Goal: Task Accomplishment & Management: Manage account settings

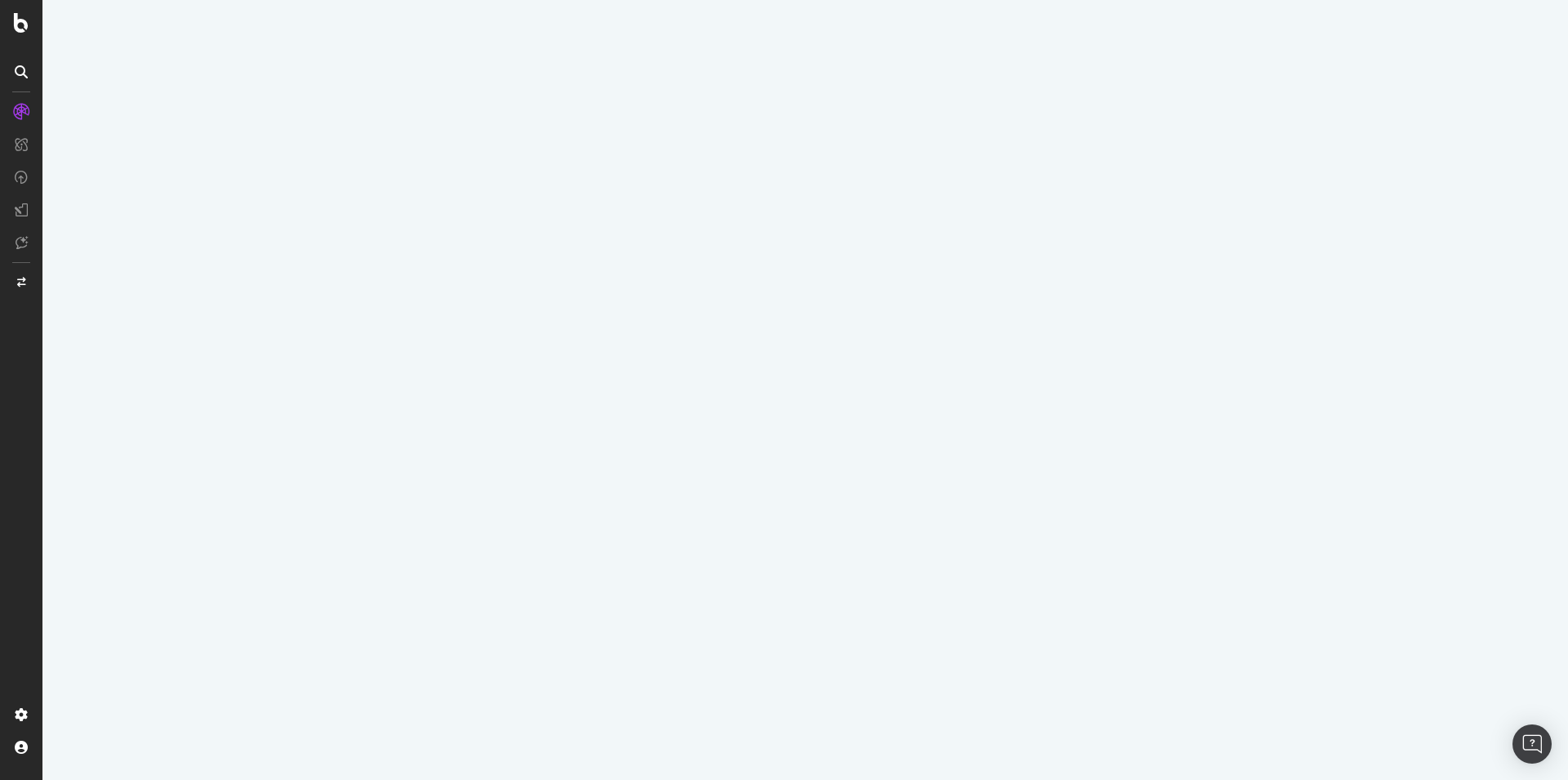
select select "100"
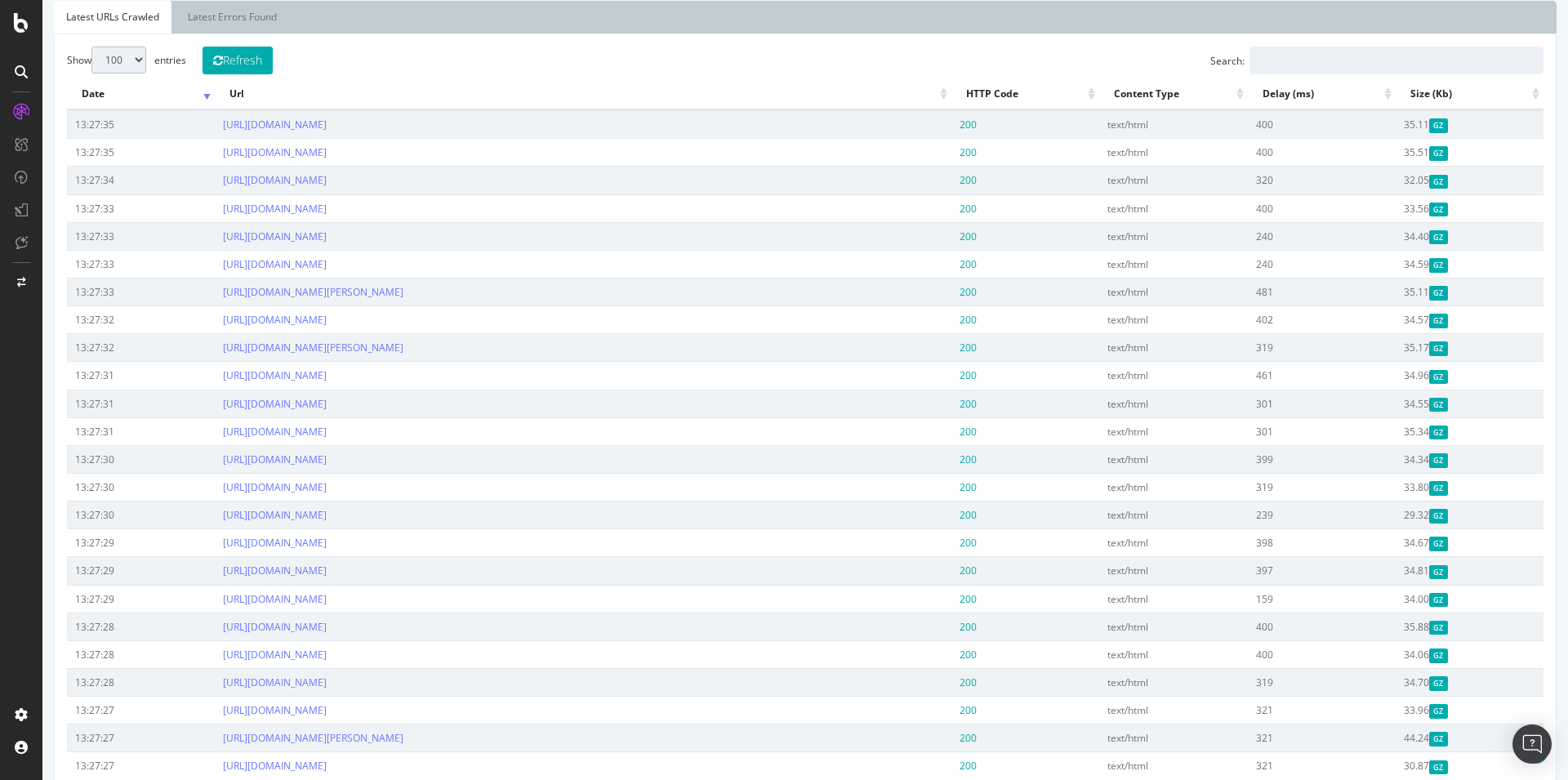
scroll to position [83, 0]
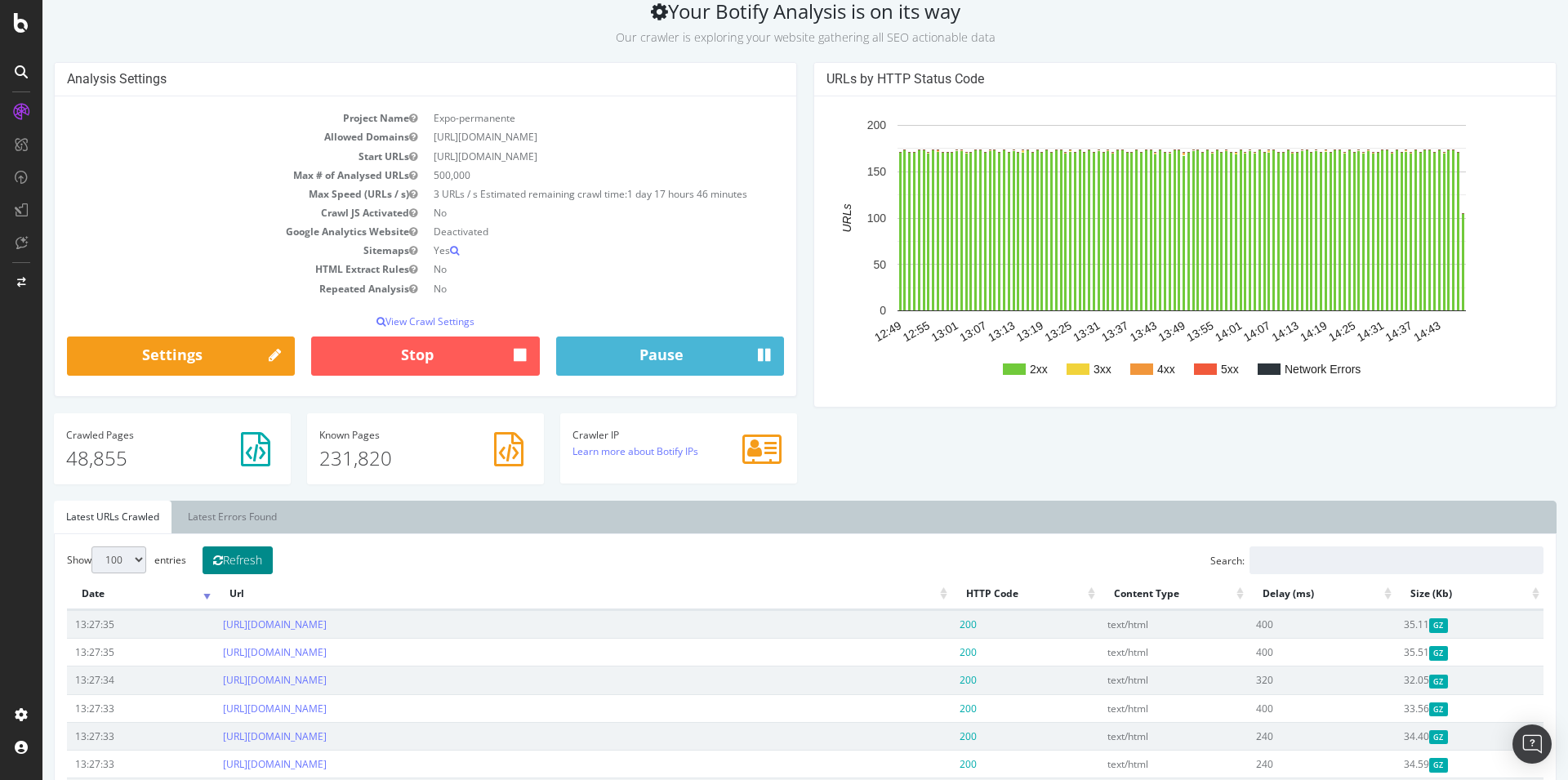
click at [262, 567] on button "Refresh" at bounding box center [237, 560] width 70 height 28
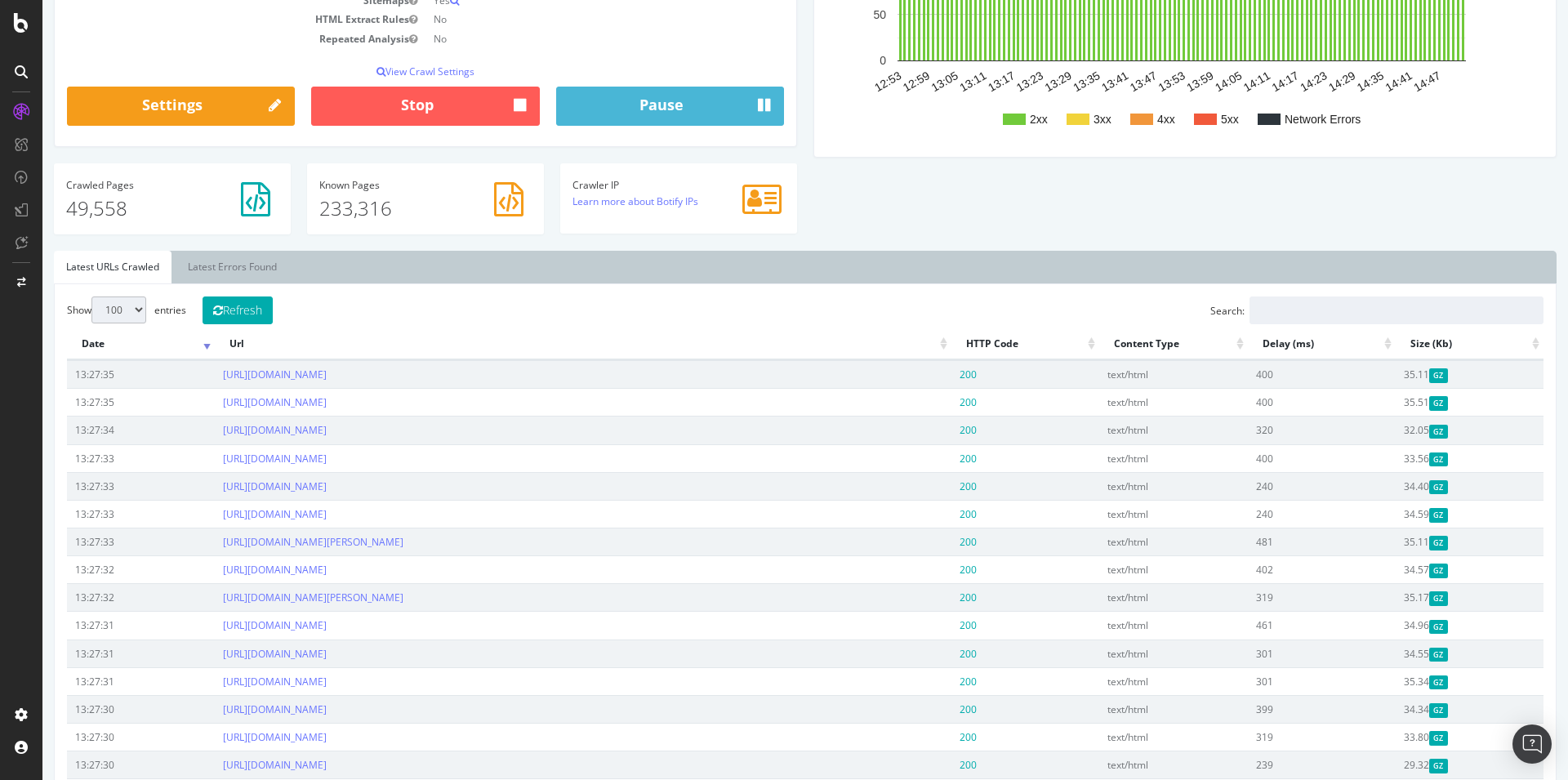
scroll to position [0, 0]
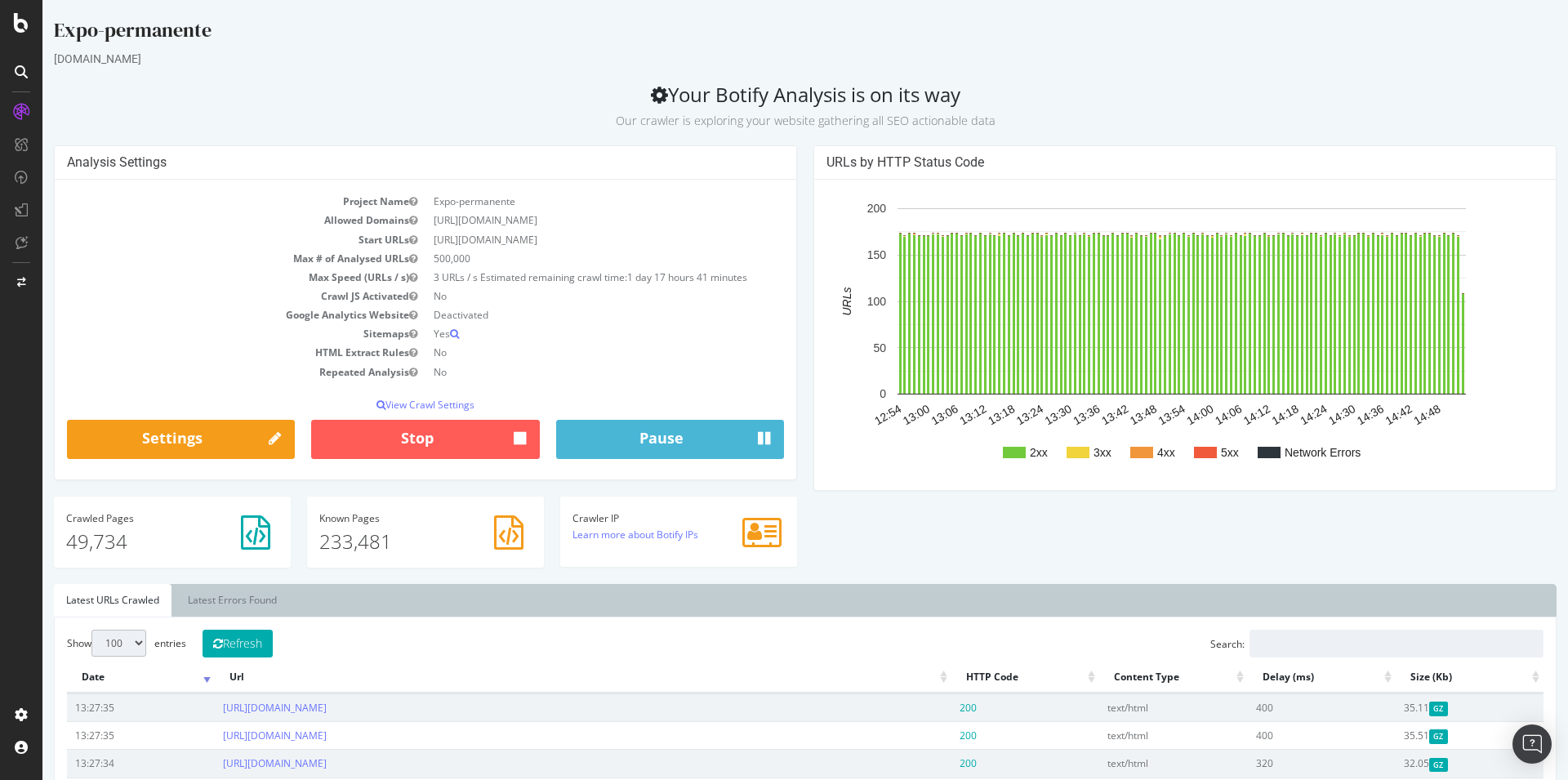
click at [873, 570] on div "Analysis Settings Project Name Expo-permanente Allowed Domains [URL][DOMAIN_NAM…" at bounding box center [804, 365] width 1519 height 439
click at [521, 94] on h2 "Your Botify Analysis is on its way Our crawler is exploring your website gather…" at bounding box center [804, 106] width 1503 height 45
click at [239, 608] on link "Latest Errors Found" at bounding box center [232, 600] width 113 height 33
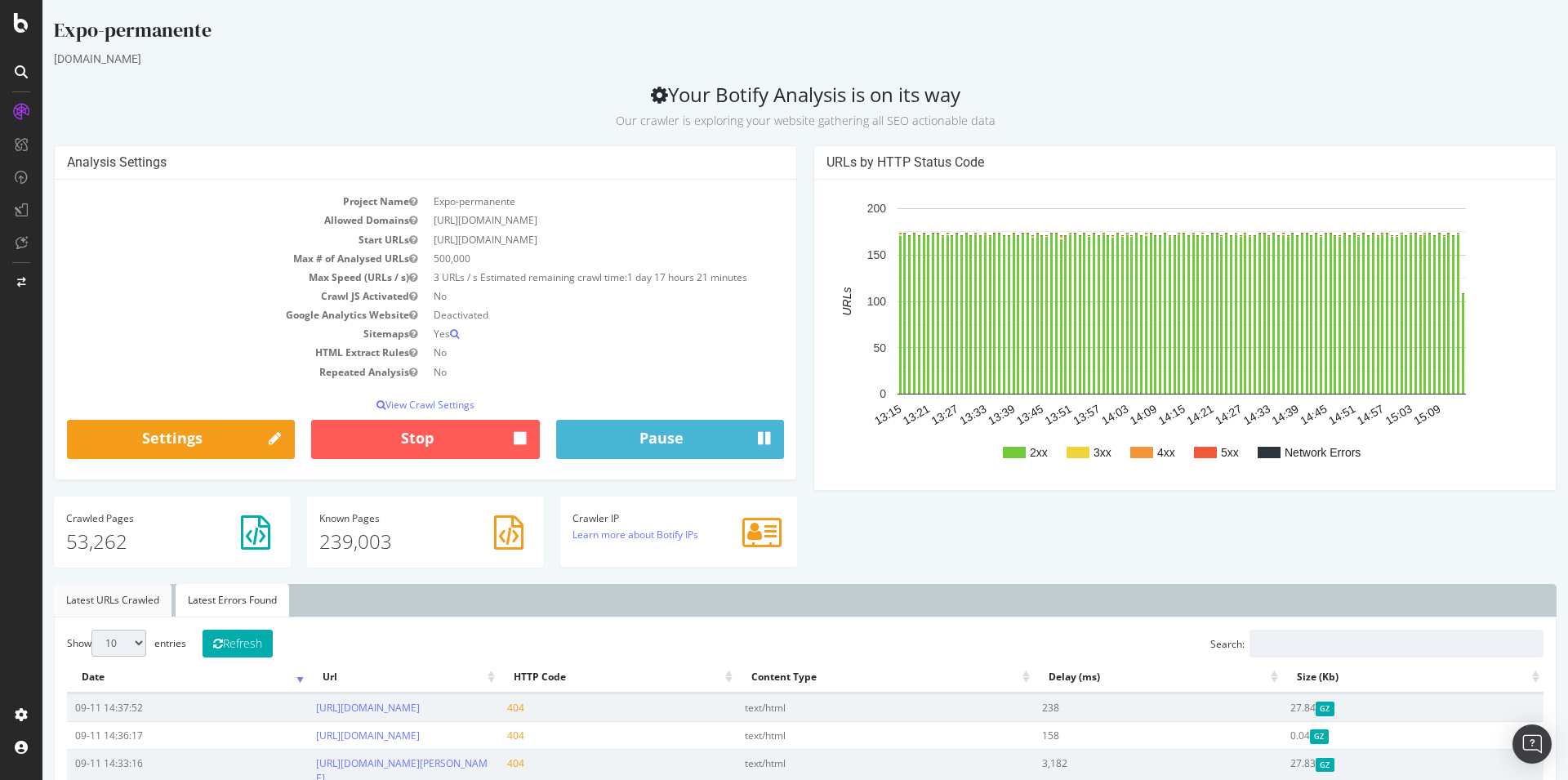
click at [118, 600] on link "Latest URLs Crawled" at bounding box center [112, 600] width 118 height 33
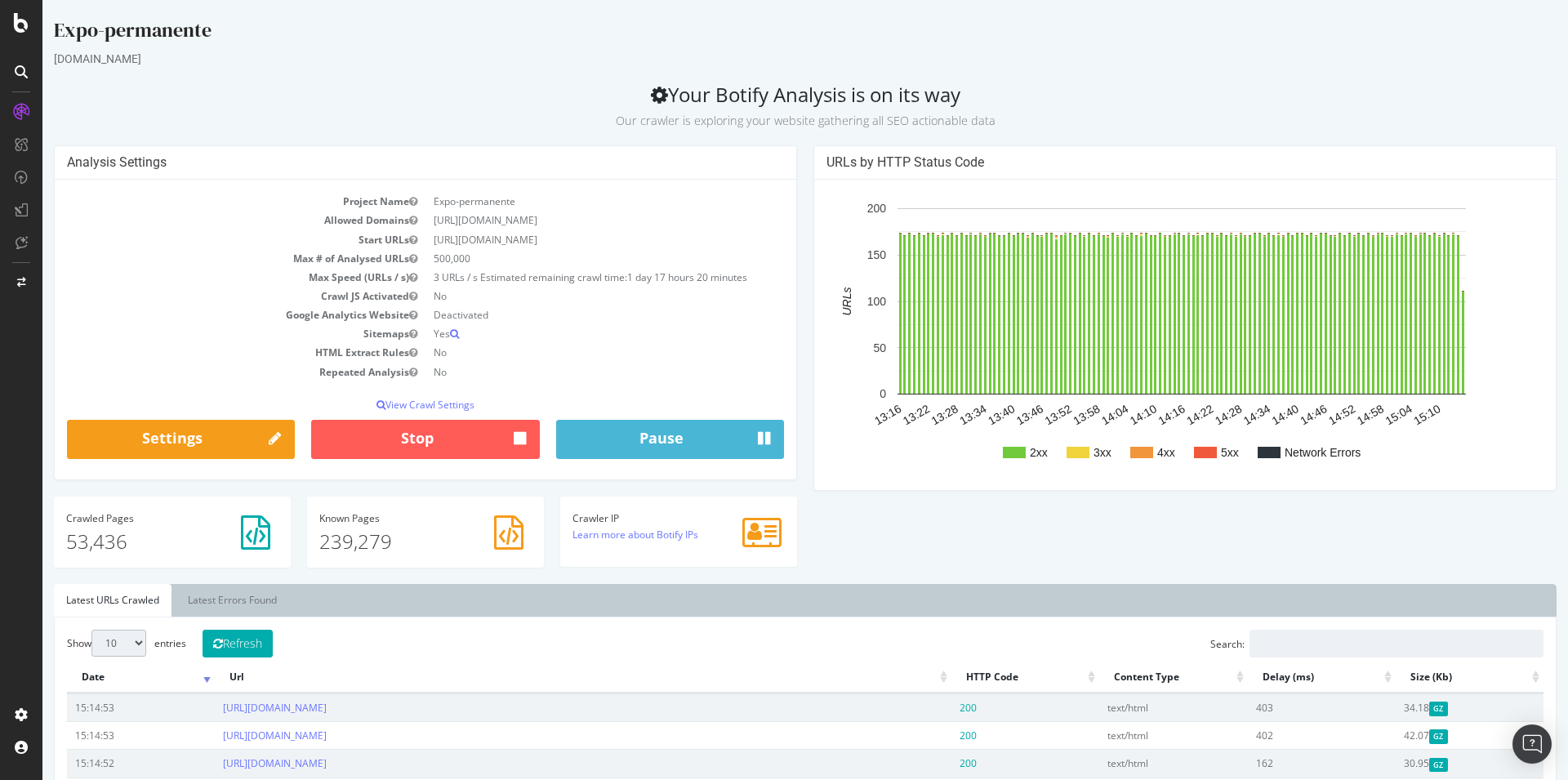
click at [930, 532] on div "Analysis Settings Project Name Expo-permanente Allowed Domains [URL][DOMAIN_NAM…" at bounding box center [804, 365] width 1519 height 439
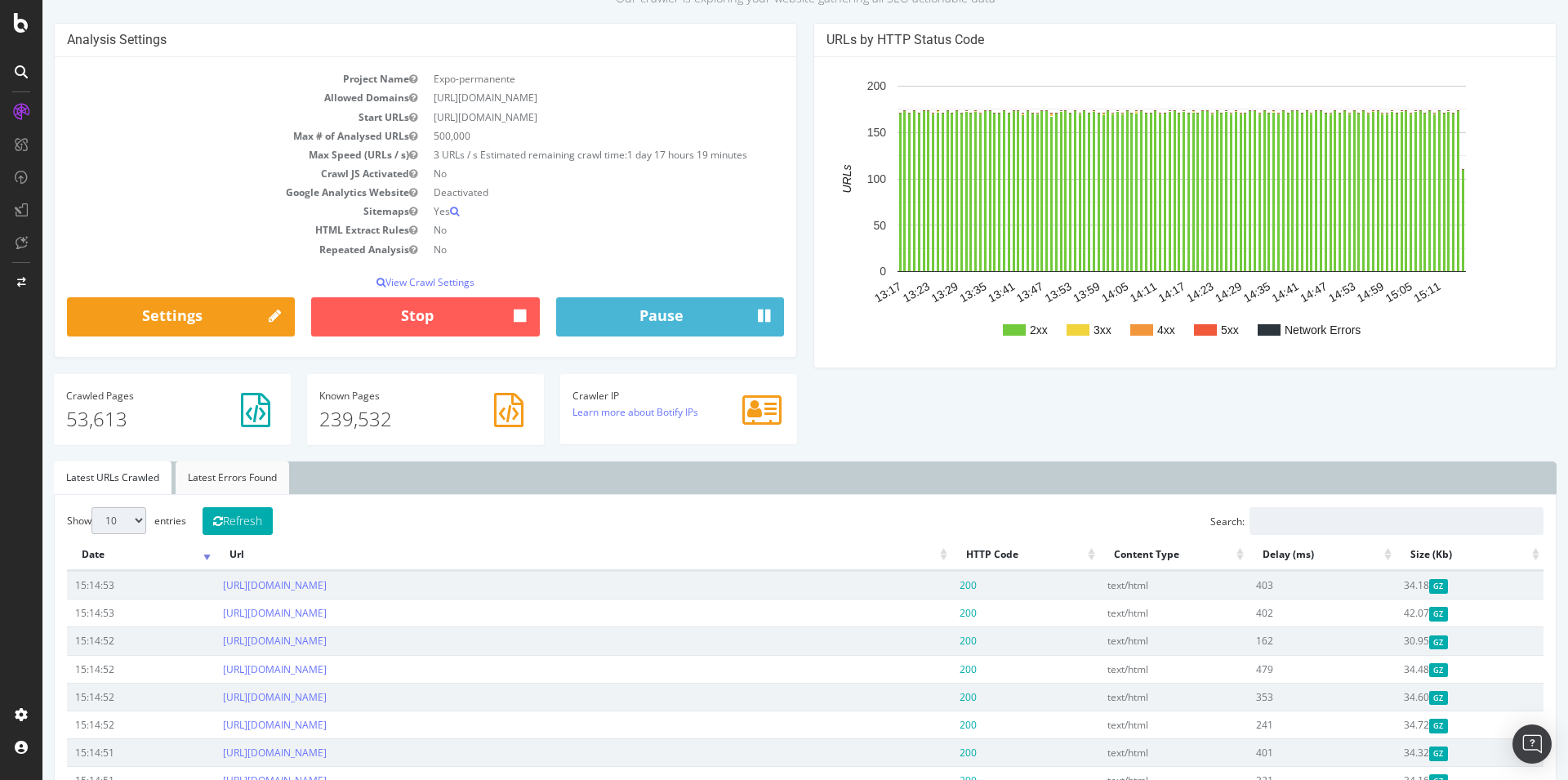
scroll to position [250, 0]
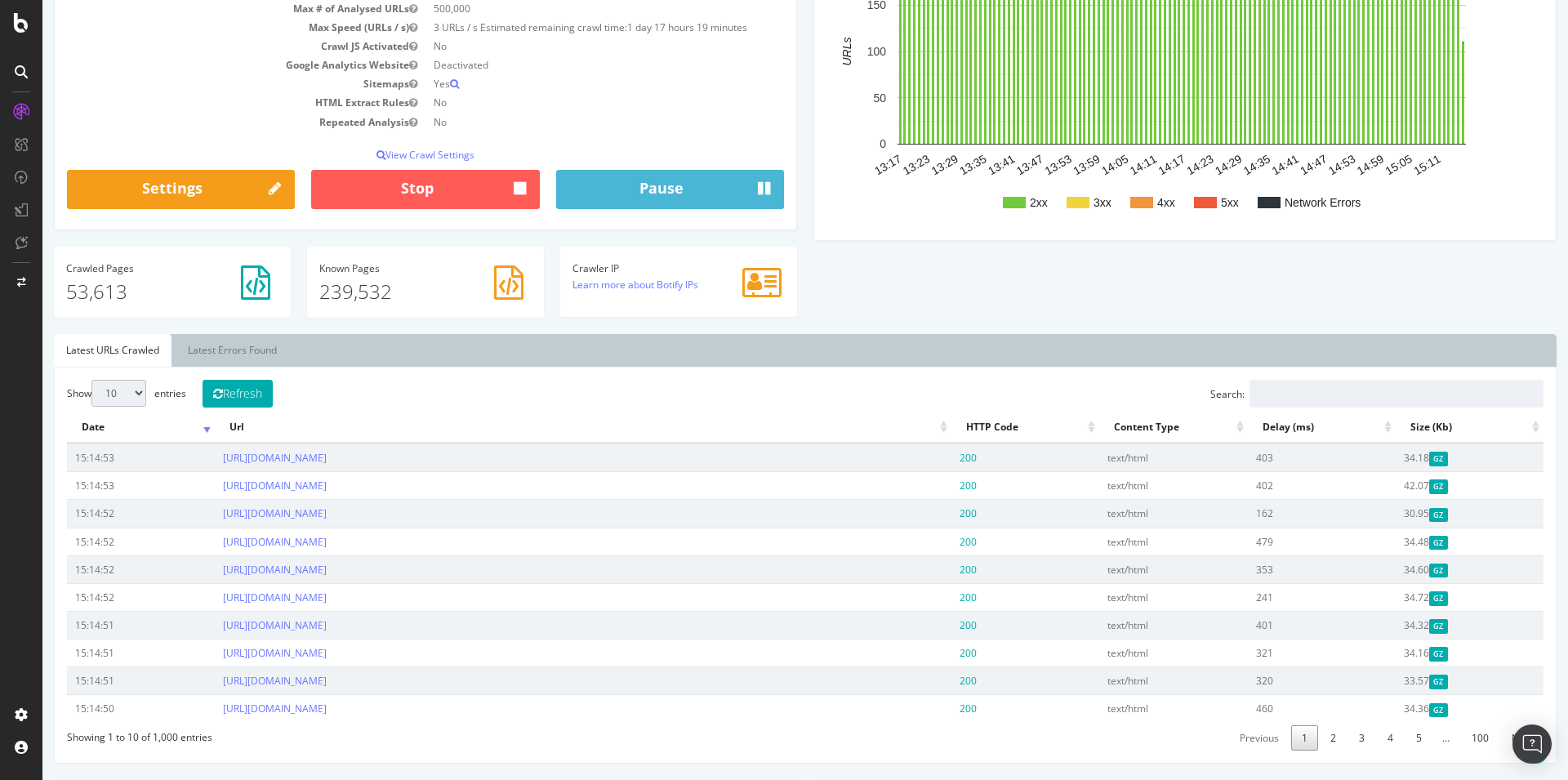
click at [92, 380] on select "10 25 50 100" at bounding box center [119, 394] width 54 height 27
select select "100"
click option "100" at bounding box center [43, 0] width 0 height 0
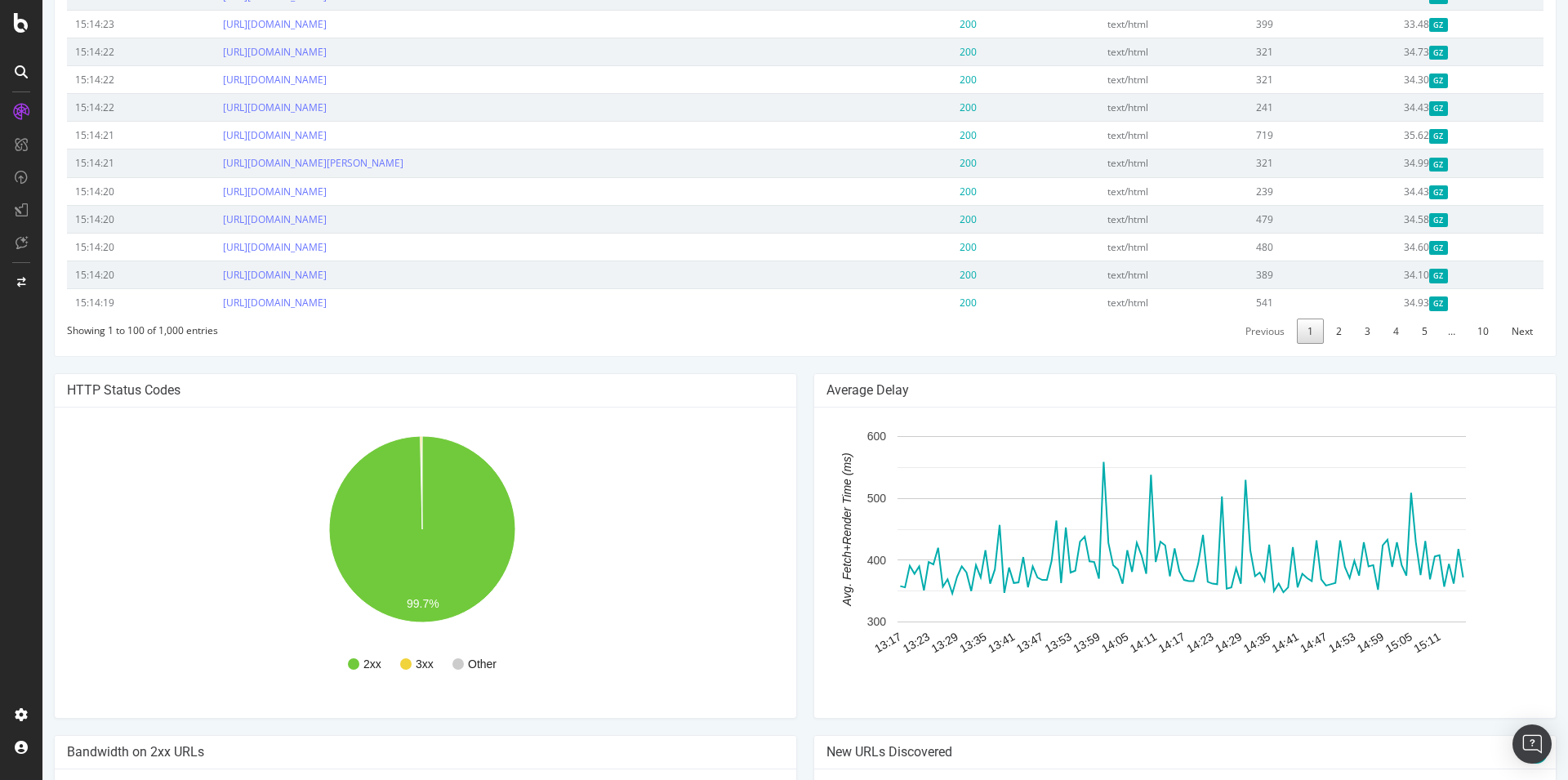
scroll to position [1583, 0]
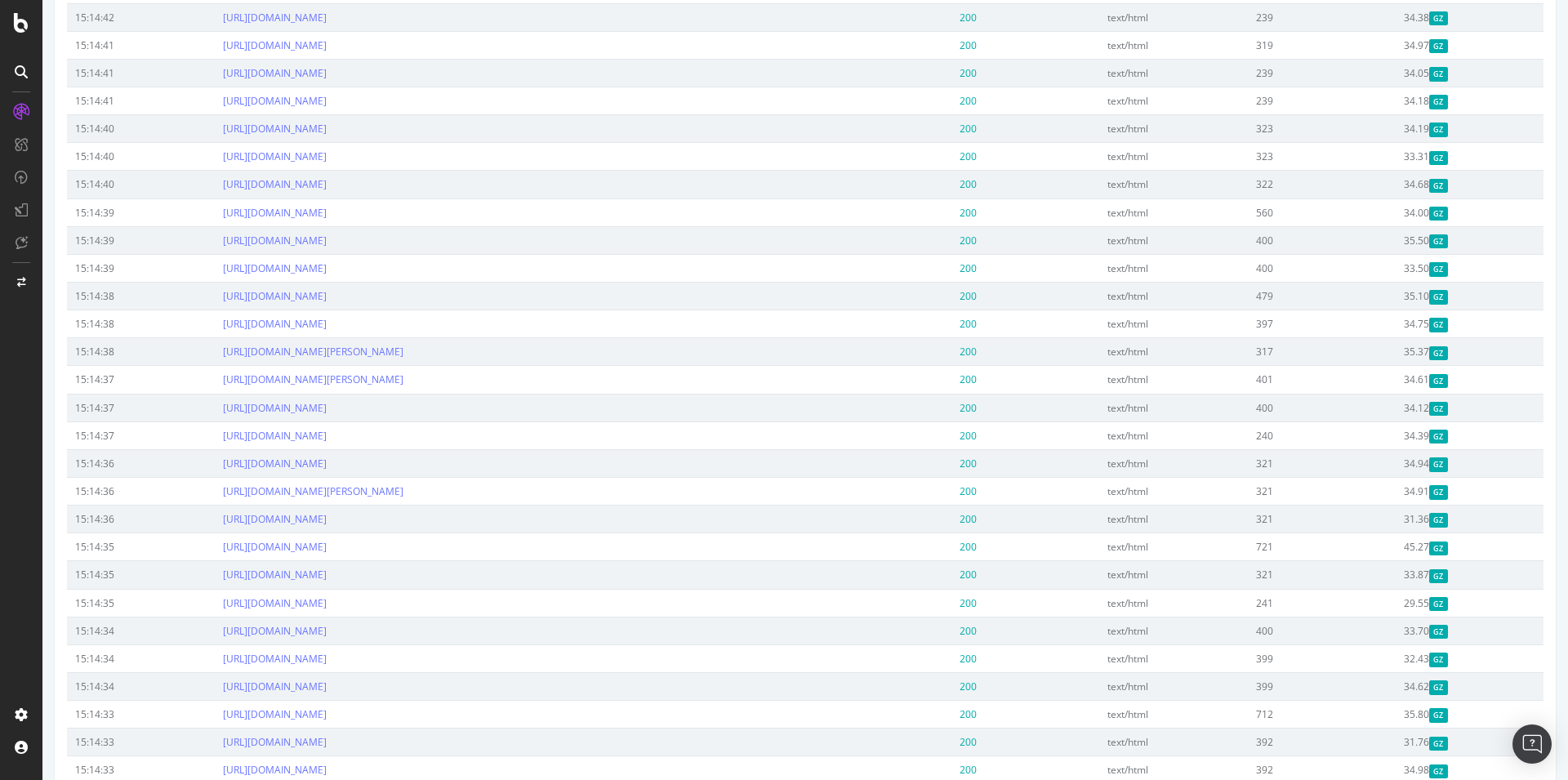
click at [9, 28] on div at bounding box center [21, 23] width 39 height 20
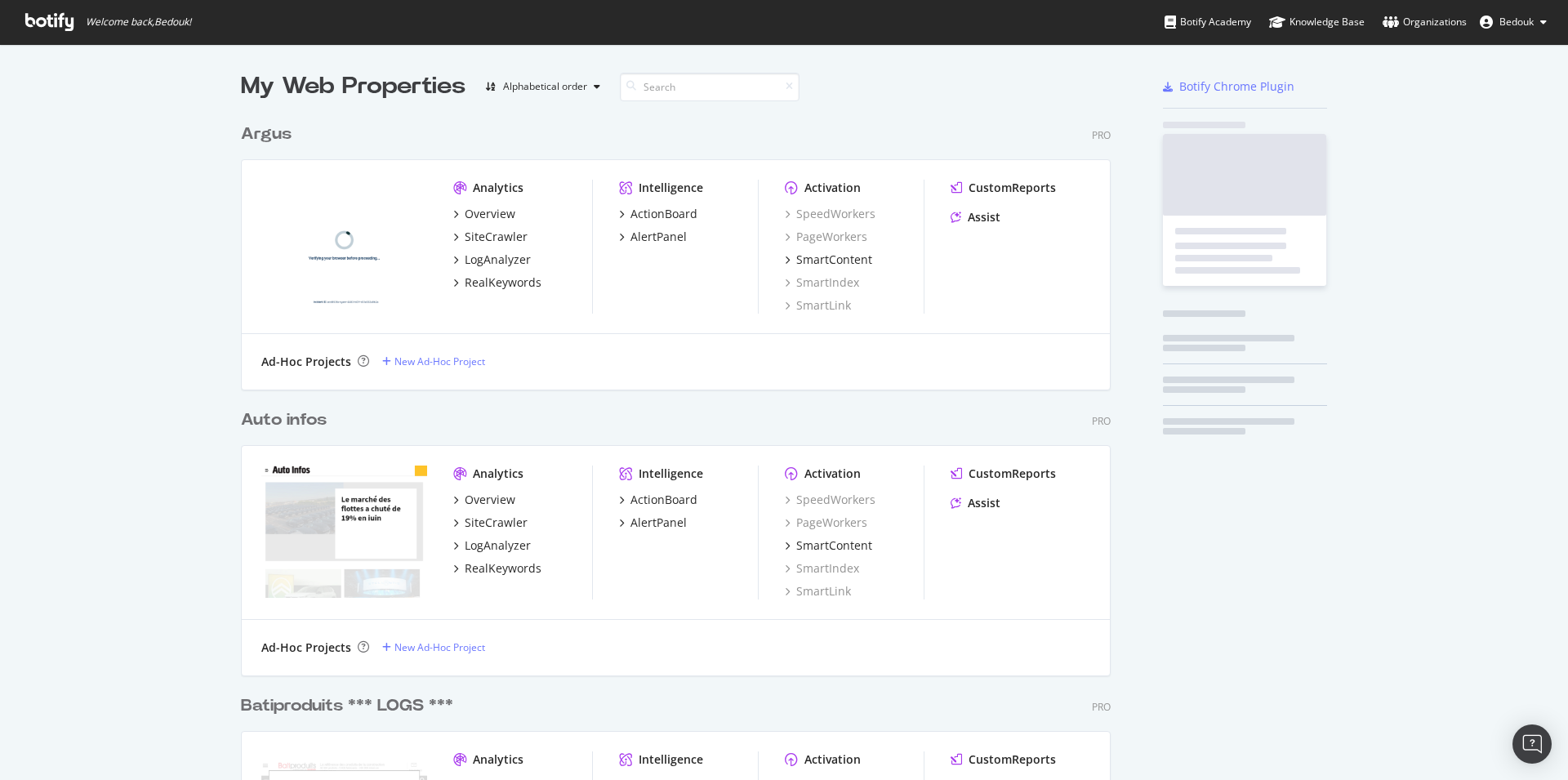
click at [16, 26] on span "Welcome back, [PERSON_NAME] !" at bounding box center [109, 22] width 192 height 44
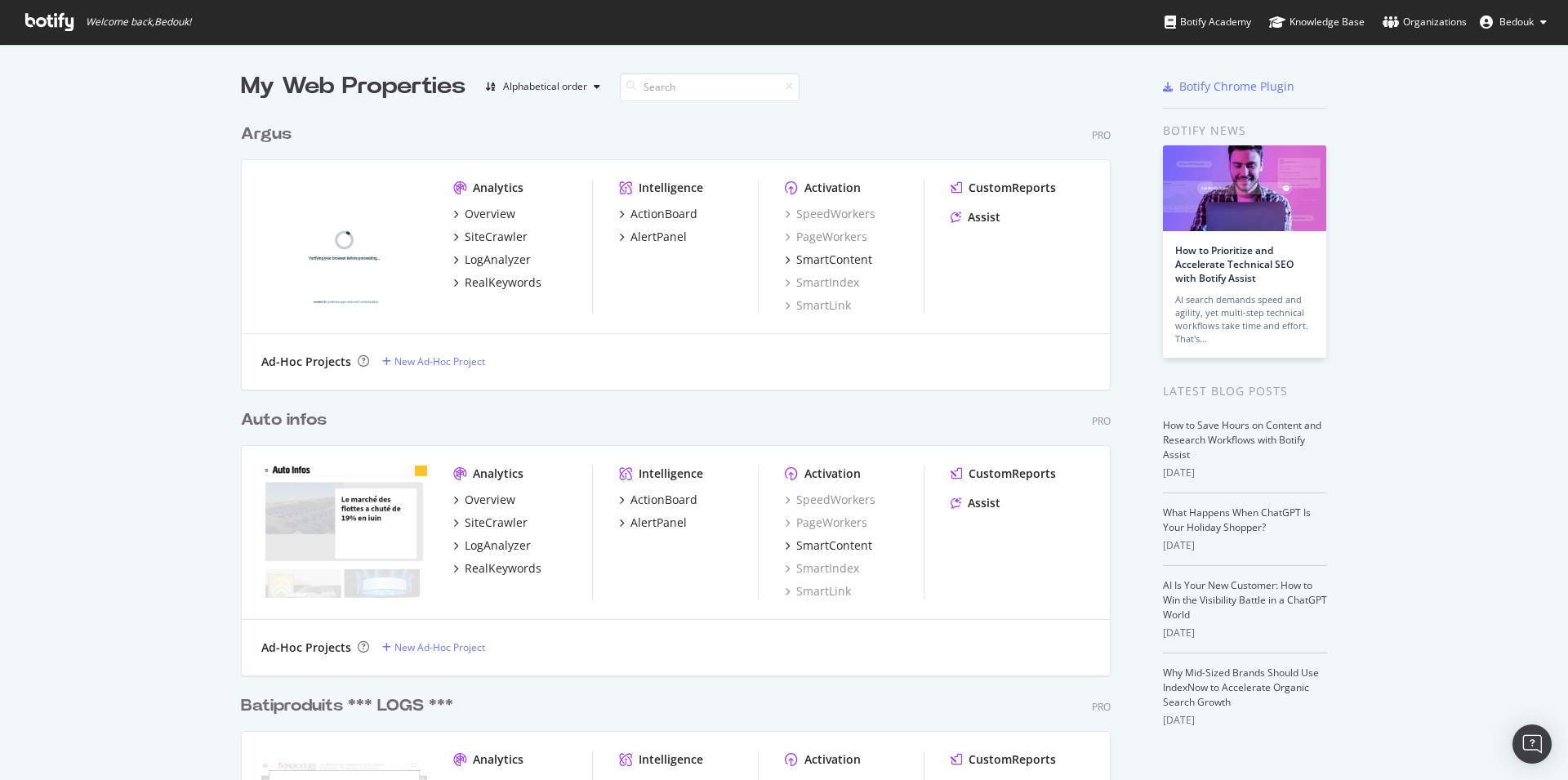
click at [1524, 24] on span "Bedouk" at bounding box center [1516, 21] width 34 height 14
drag, startPoint x: 1466, startPoint y: 276, endPoint x: 993, endPoint y: 64, distance: 518.3
click at [1466, 273] on span "Log Out" at bounding box center [1465, 273] width 35 height 14
